Goal: Navigation & Orientation: Find specific page/section

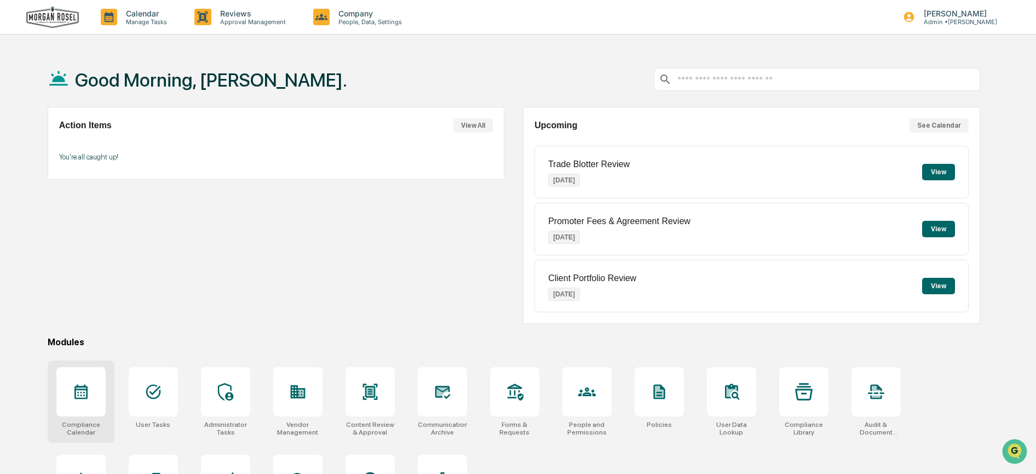
click at [77, 400] on div at bounding box center [81, 392] width 18 height 18
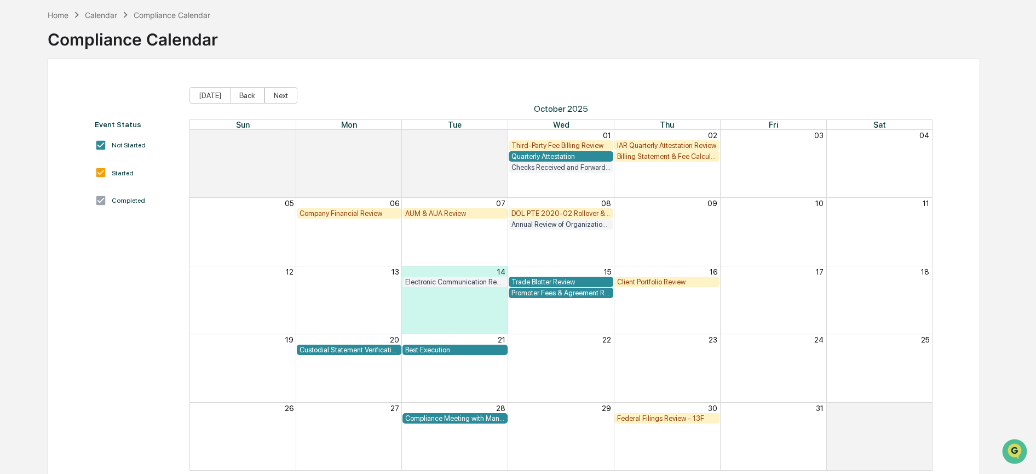
scroll to position [15, 0]
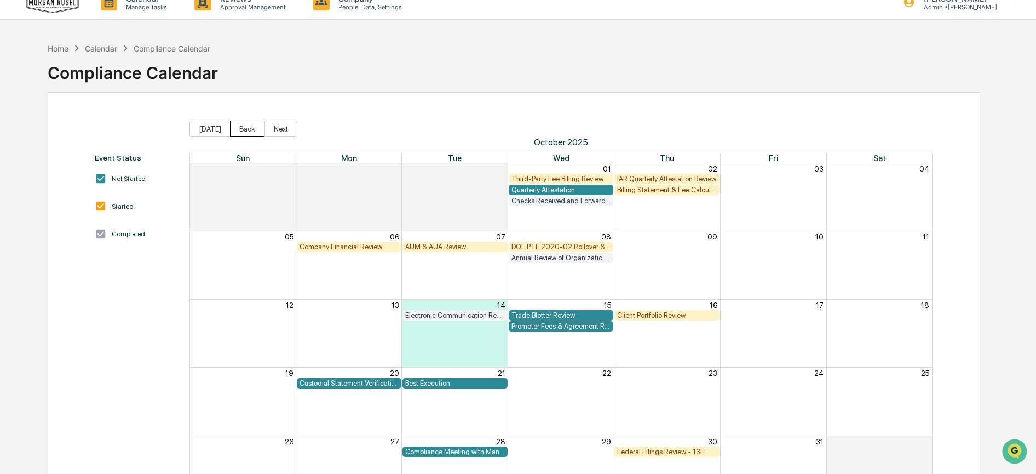
click at [238, 128] on button "Back" at bounding box center [247, 128] width 34 height 16
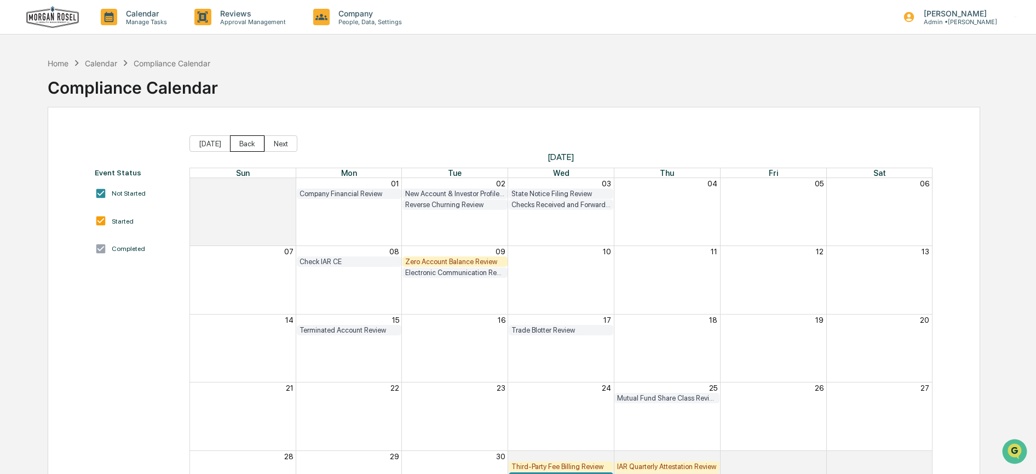
click at [231, 142] on button "Back" at bounding box center [247, 143] width 34 height 16
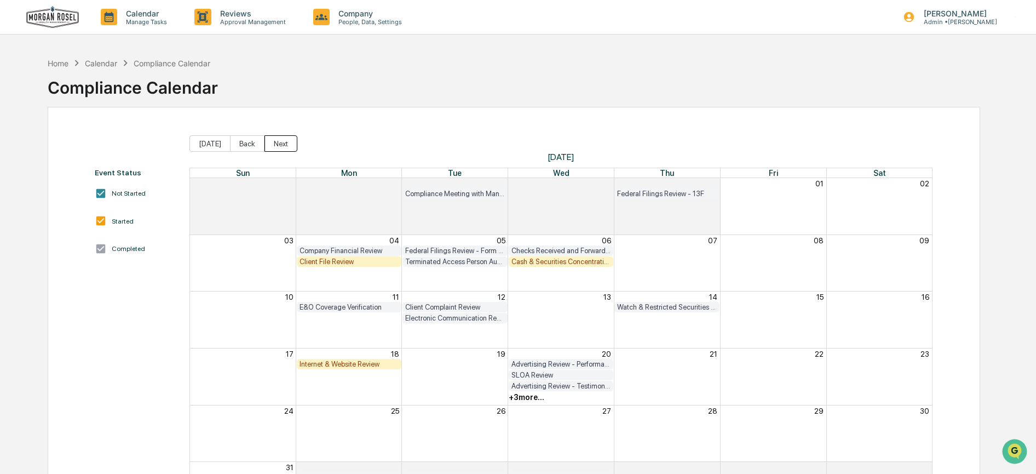
click at [267, 145] on button "Next" at bounding box center [280, 143] width 33 height 16
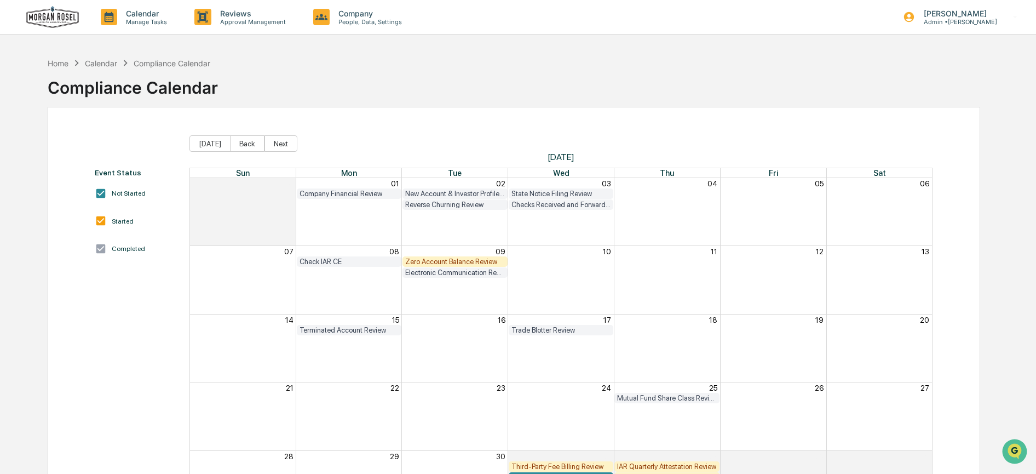
click at [267, 145] on button "Next" at bounding box center [280, 143] width 33 height 16
